Goal: Transaction & Acquisition: Purchase product/service

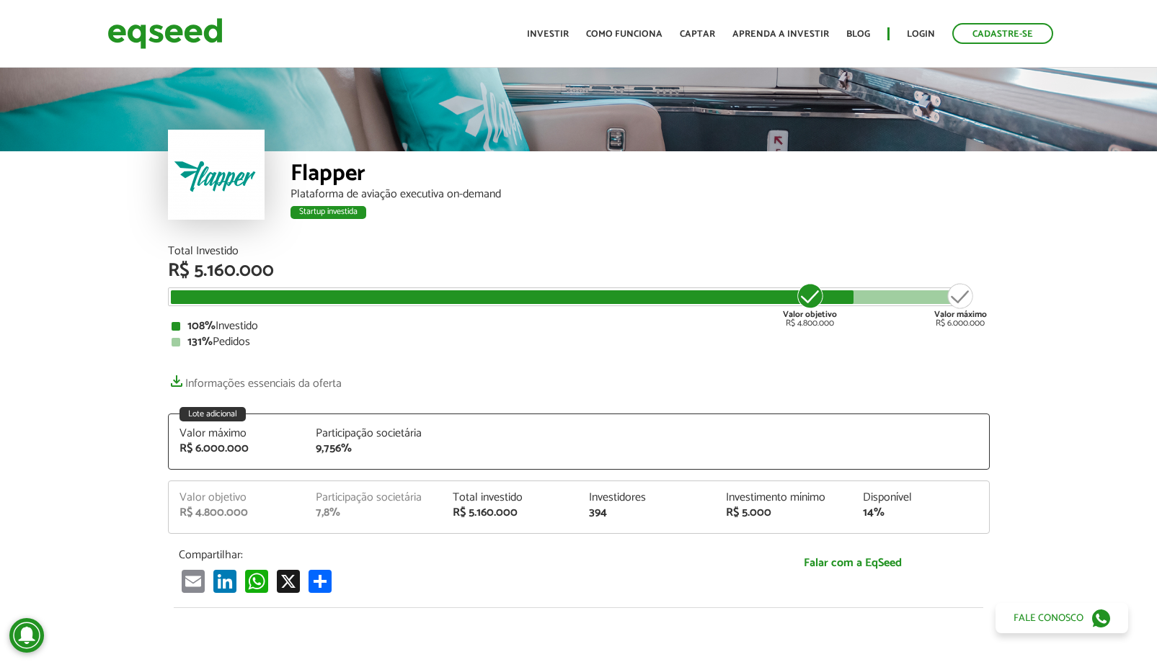
click at [258, 426] on div "Lote adicional Valor máximo R$ 6.000.000 Participação societária 9,756%" at bounding box center [579, 442] width 822 height 56
click at [240, 492] on div "Valor objetivo" at bounding box center [236, 498] width 115 height 12
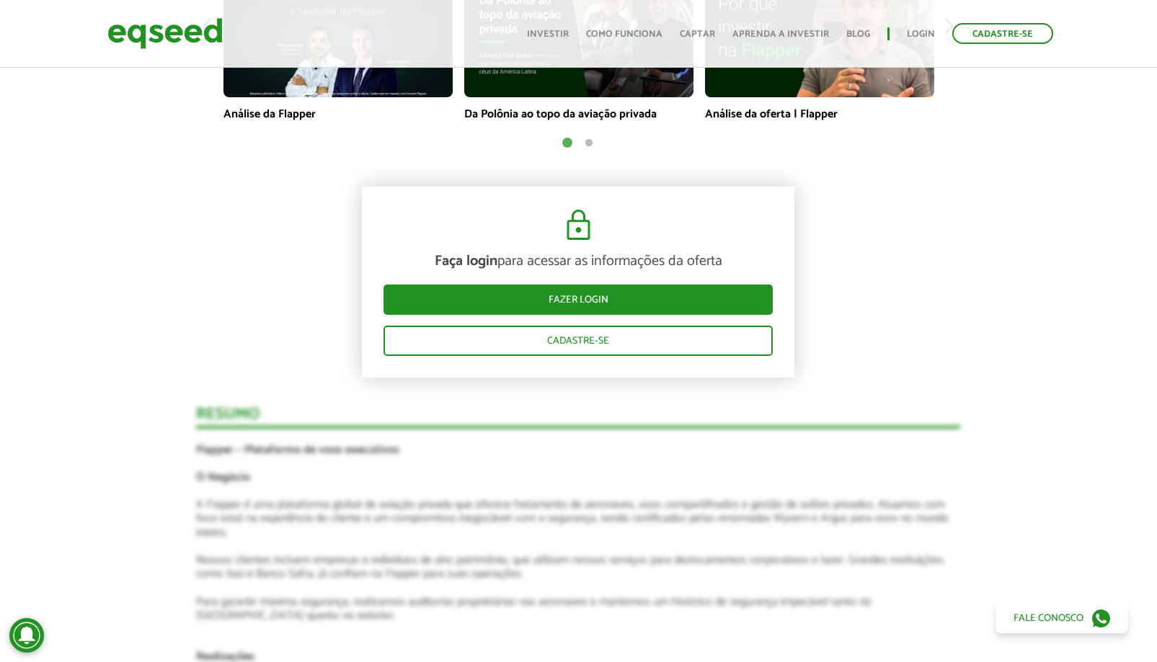
scroll to position [1523, 0]
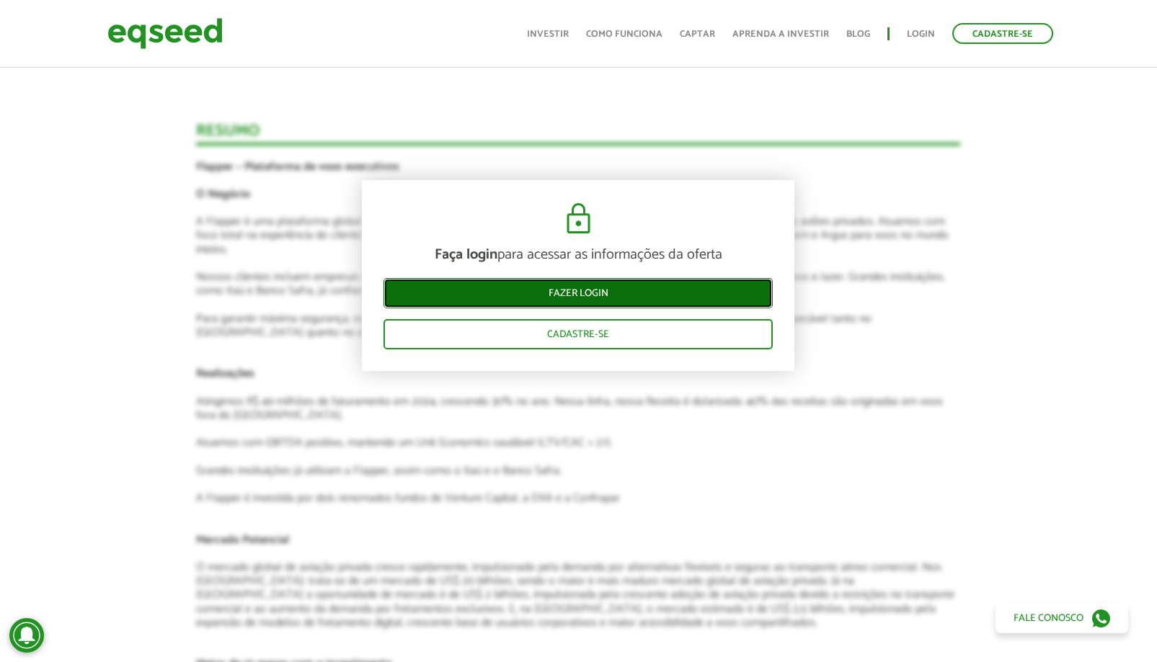
click at [656, 293] on link "Fazer login" at bounding box center [577, 293] width 389 height 30
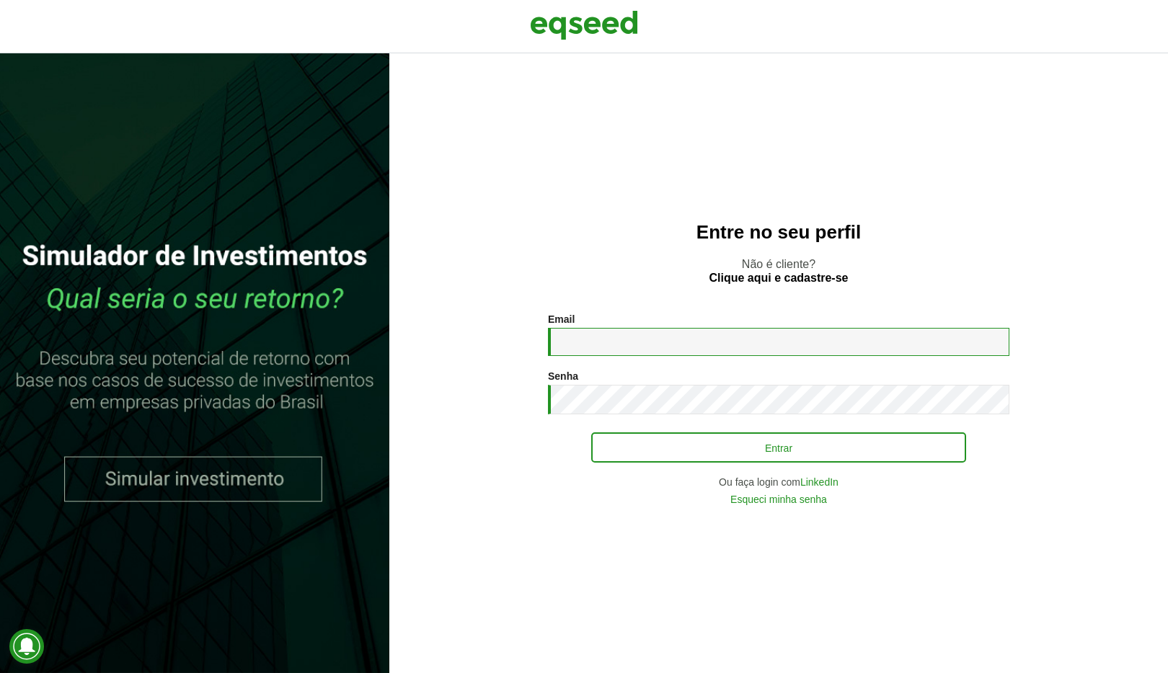
type input "**********"
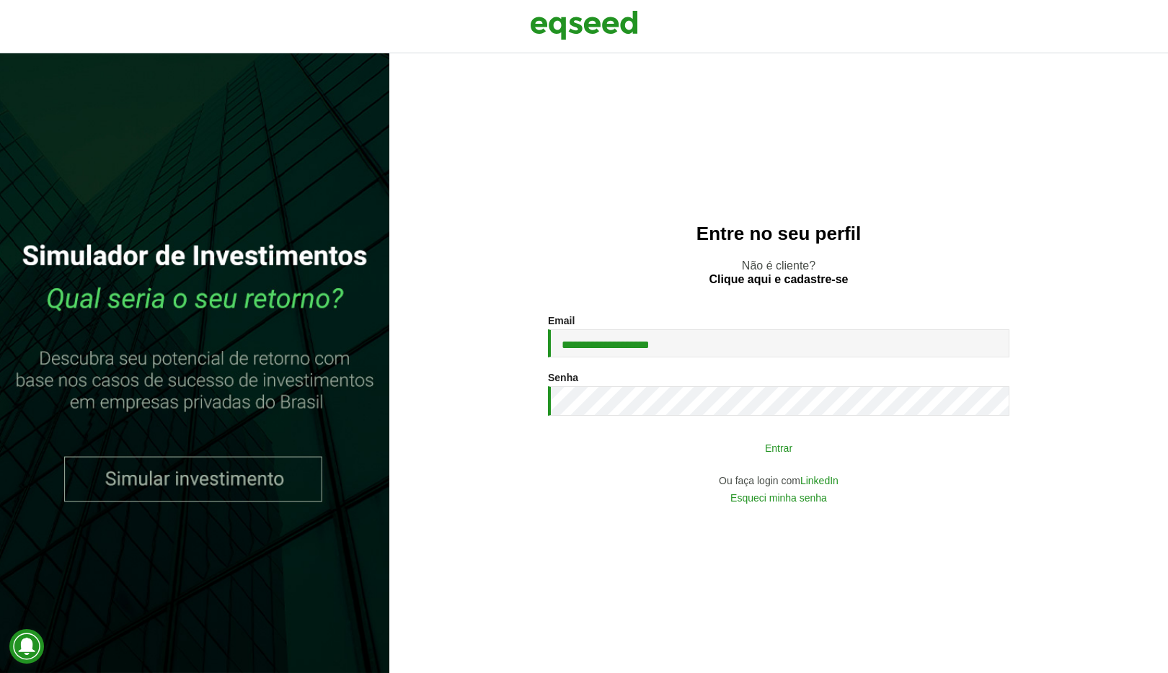
click at [713, 453] on button "Entrar" at bounding box center [778, 447] width 375 height 27
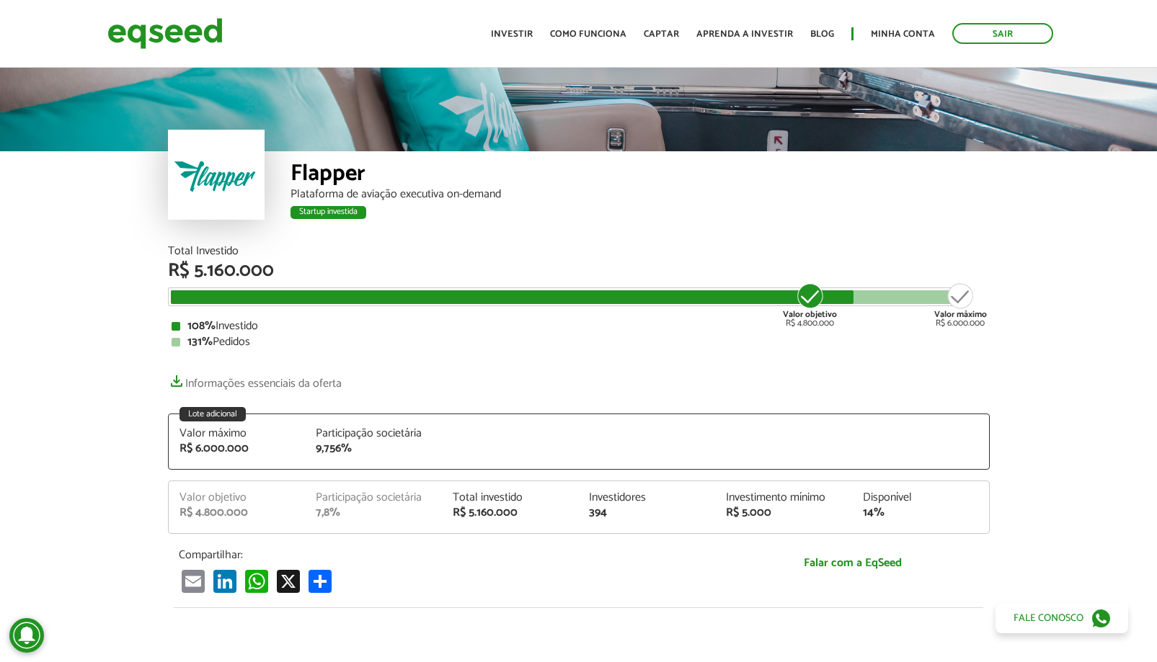
click at [431, 500] on div "Participação societária 7,8%" at bounding box center [373, 505] width 137 height 27
drag, startPoint x: 330, startPoint y: 479, endPoint x: 335, endPoint y: 456, distance: 23.6
click at [330, 479] on div "Total Investido R$ 5.160.000 Valor objetivo R$ 4.800.000 Valor máximo R$ 6.000.…" at bounding box center [579, 420] width 822 height 348
click at [338, 450] on div "9,756%" at bounding box center [373, 449] width 115 height 12
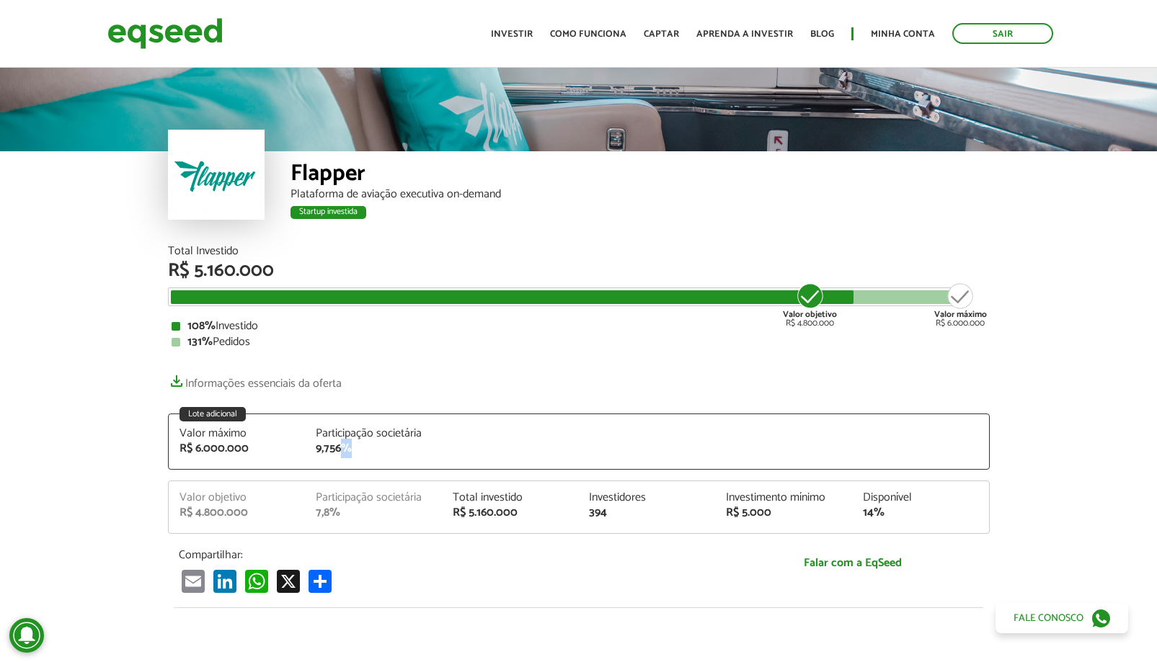
click at [347, 443] on div "9,756%" at bounding box center [373, 449] width 115 height 12
click at [533, 32] on link "Investir" at bounding box center [512, 34] width 42 height 9
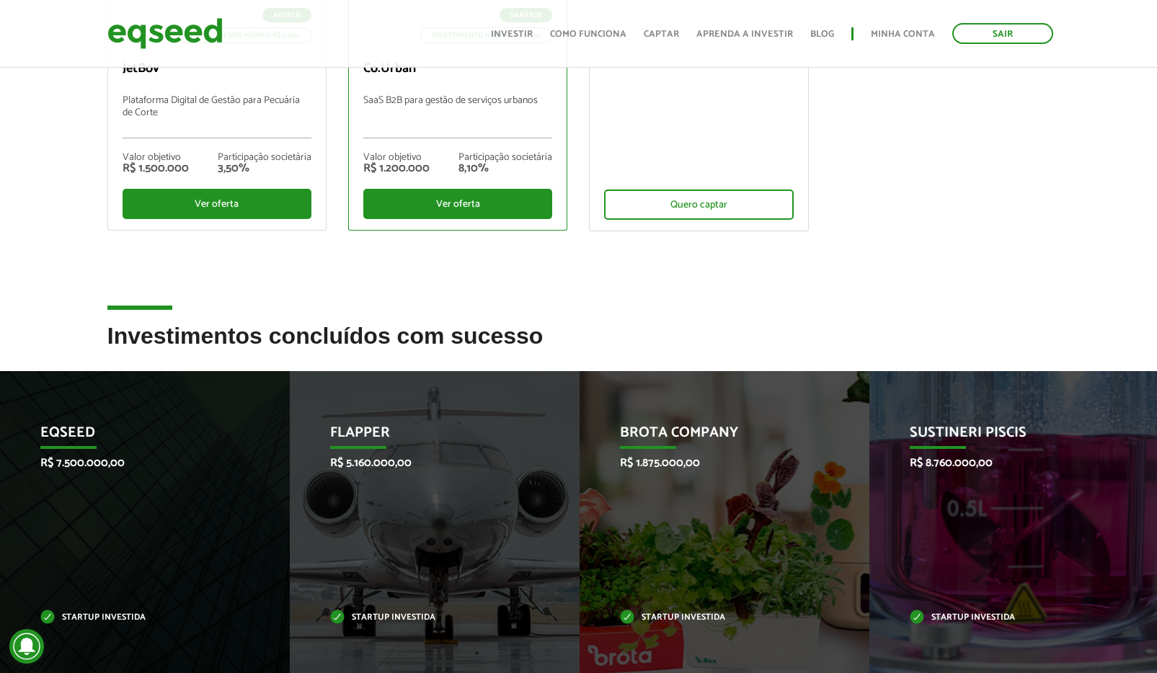
scroll to position [471, 0]
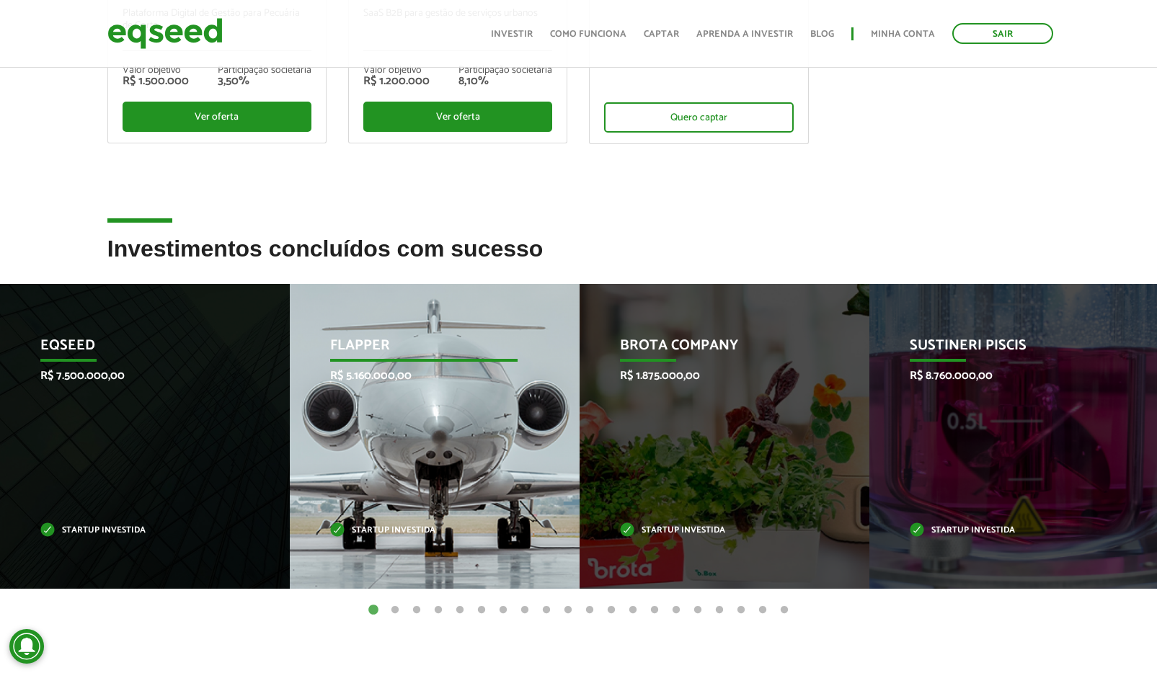
click at [360, 397] on div "Flapper R$ 5.160.000,00 Startup investida" at bounding box center [424, 436] width 268 height 305
click at [369, 369] on p "R$ 5.160.000,00" at bounding box center [423, 376] width 187 height 14
click at [339, 534] on p "Startup investida" at bounding box center [423, 531] width 187 height 8
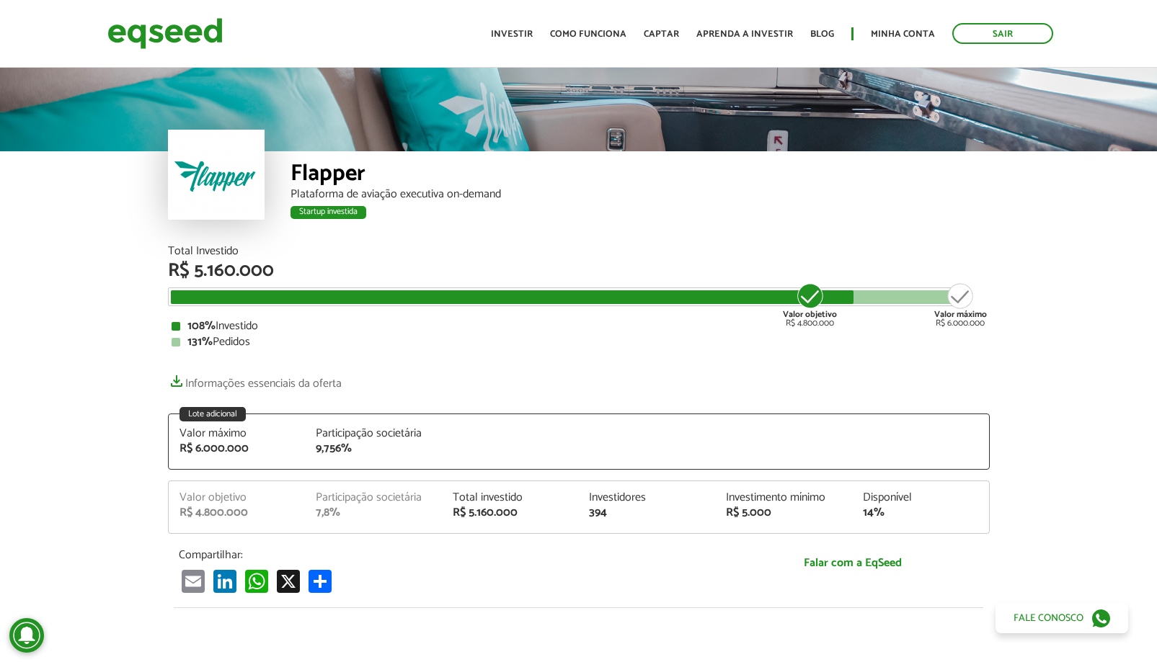
click at [386, 514] on div "7,8%" at bounding box center [373, 513] width 115 height 12
click at [332, 445] on div "9,756%" at bounding box center [373, 449] width 115 height 12
click at [324, 452] on div "9,756%" at bounding box center [373, 449] width 115 height 12
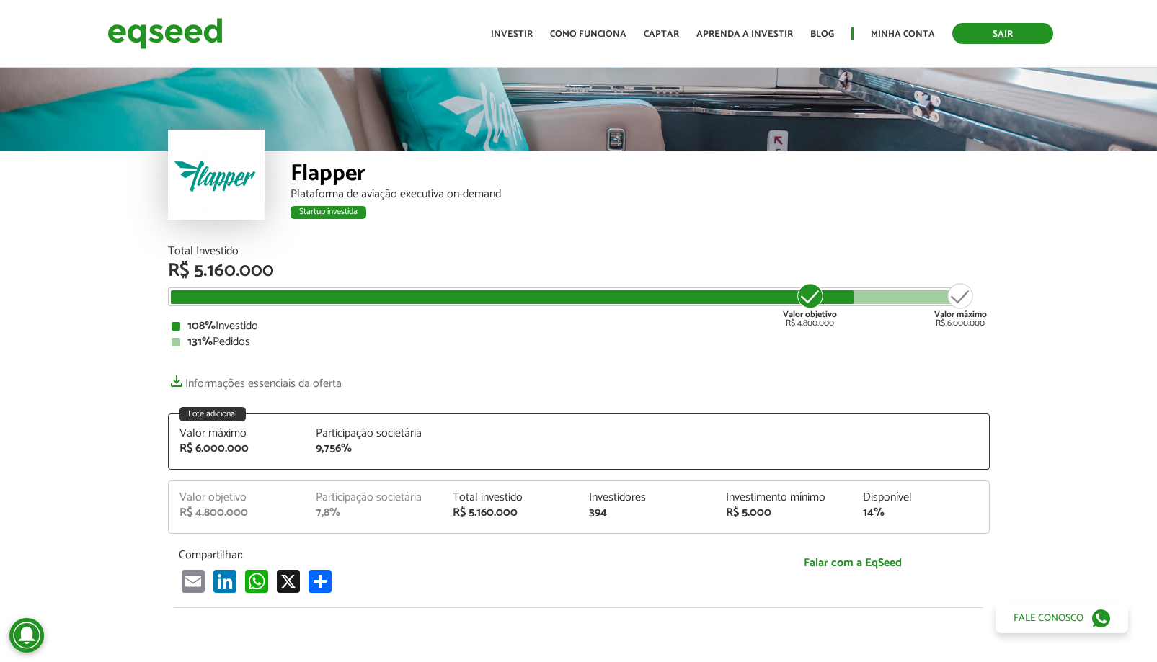
click at [1038, 30] on link "Sair" at bounding box center [1002, 33] width 101 height 21
